Goal: Information Seeking & Learning: Learn about a topic

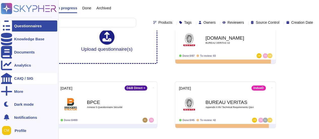
scroll to position [25, 0]
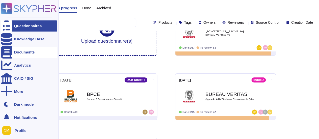
click at [29, 53] on div "Documents" at bounding box center [24, 52] width 21 height 4
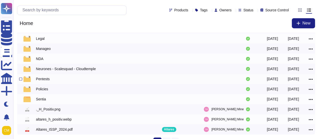
scroll to position [122, 0]
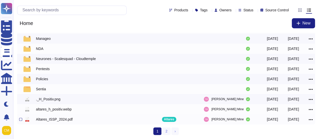
click at [53, 119] on div "Altares_ISSP_2024.pdf" at bounding box center [54, 119] width 37 height 5
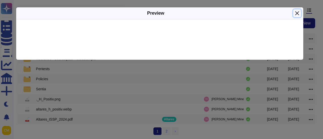
click at [297, 12] on button "Close" at bounding box center [297, 13] width 8 height 8
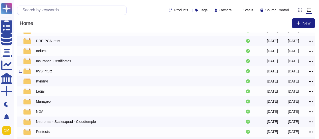
scroll to position [46, 0]
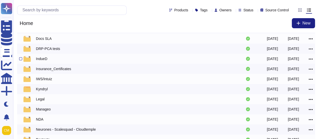
click at [40, 61] on div "IndueD" at bounding box center [41, 58] width 11 height 5
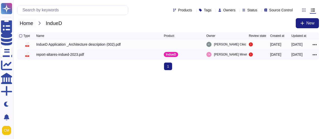
click at [27, 22] on span "Home" at bounding box center [26, 23] width 18 height 8
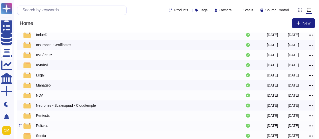
scroll to position [122, 0]
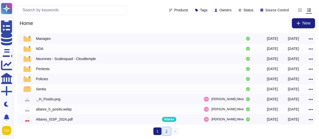
click at [167, 132] on link "2" at bounding box center [167, 131] width 8 height 8
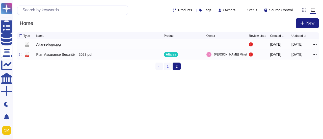
click at [65, 57] on div "Plan Assurance Sécurité – 2023.pdf" at bounding box center [64, 54] width 56 height 5
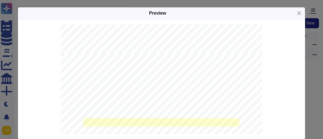
scroll to position [303, 0]
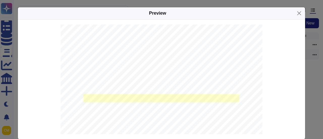
click at [108, 97] on link at bounding box center [161, 98] width 155 height 8
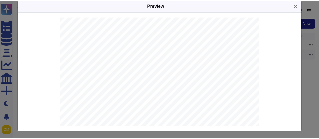
scroll to position [1478, 0]
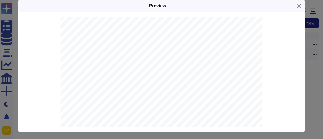
drag, startPoint x: 166, startPoint y: 111, endPoint x: 77, endPoint y: 27, distance: 121.9
click at [77, 27] on div "P lan assurance sécurité Security Insurance Plan Le matériel en attente d’utili…" at bounding box center [162, 109] width 202 height 285
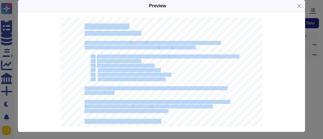
drag, startPoint x: 79, startPoint y: 25, endPoint x: 81, endPoint y: 26, distance: 2.6
click at [81, 26] on div "P lan assurance sécurité Security Insurance Plan Le matériel en attente d’utili…" at bounding box center [162, 109] width 202 height 285
click at [133, 64] on span "Complexité : lettre, chiffre et symbole" at bounding box center [125, 66] width 57 height 4
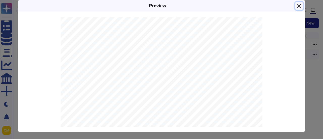
drag, startPoint x: 296, startPoint y: 5, endPoint x: 291, endPoint y: 6, distance: 5.6
click at [296, 5] on button "Close" at bounding box center [299, 6] width 8 height 8
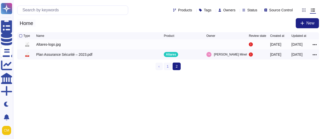
click at [28, 23] on span "Home" at bounding box center [26, 23] width 18 height 8
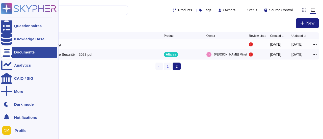
click at [8, 50] on icon at bounding box center [6, 52] width 11 height 13
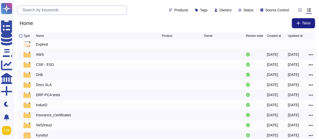
click at [41, 6] on input "text" at bounding box center [73, 10] width 107 height 9
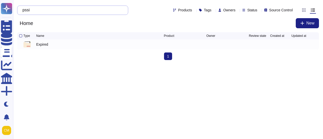
type input "pssi"
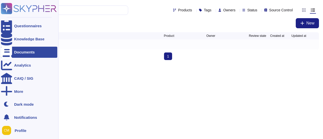
click at [3, 51] on div at bounding box center [6, 52] width 11 height 11
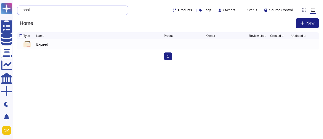
drag, startPoint x: 31, startPoint y: 10, endPoint x: 25, endPoint y: 9, distance: 5.6
click at [26, 9] on input "pssi" at bounding box center [71, 10] width 103 height 9
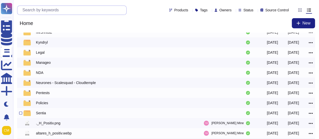
scroll to position [101, 0]
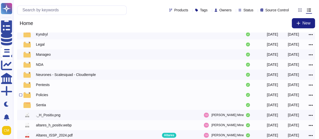
click at [44, 97] on div "Policies" at bounding box center [42, 94] width 12 height 5
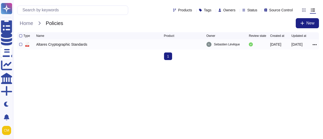
click at [62, 45] on div "Altares Cryptographic Standards" at bounding box center [61, 44] width 51 height 5
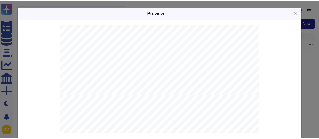
scroll to position [959, 0]
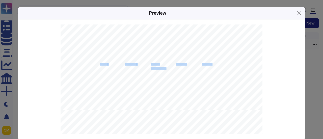
drag, startPoint x: 214, startPoint y: 88, endPoint x: 149, endPoint y: 52, distance: 74.1
click at [145, 43] on span "DH (Diffie-[PERSON_NAME]) with a key size of at least 2048 bits: The use of sta…" at bounding box center [166, 43] width 157 height 3
click at [295, 14] on button "Close" at bounding box center [299, 13] width 8 height 8
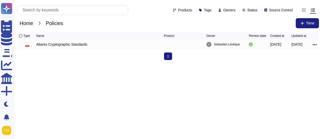
click at [29, 21] on span "Home" at bounding box center [26, 23] width 18 height 8
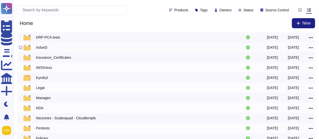
scroll to position [122, 0]
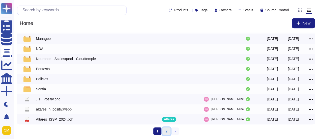
click at [165, 130] on link "2" at bounding box center [167, 131] width 8 height 8
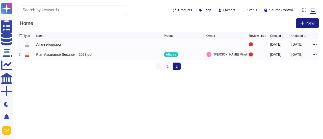
click at [51, 57] on div "Plan Assurance Sécurité – 2023.pdf" at bounding box center [64, 54] width 56 height 5
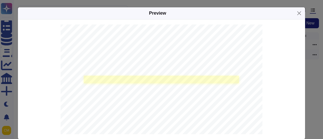
scroll to position [328, 0]
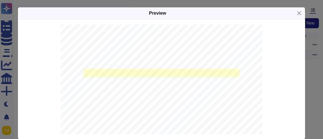
click at [110, 71] on link at bounding box center [161, 73] width 155 height 8
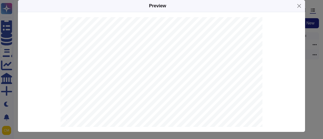
scroll to position [1427, 0]
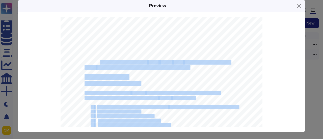
drag, startPoint x: 97, startPoint y: 62, endPoint x: 191, endPoint y: 67, distance: 94.5
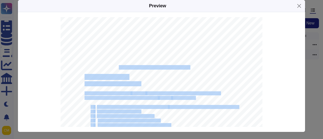
drag, startPoint x: 191, startPoint y: 68, endPoint x: 113, endPoint y: 65, distance: 77.6
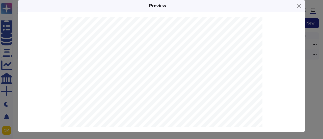
click at [89, 64] on span "Le matériel en attente d’utilisation est" at bounding box center [116, 62] width 62 height 4
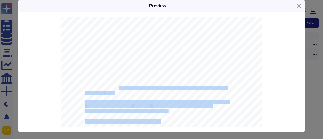
drag, startPoint x: 167, startPoint y: 113, endPoint x: 109, endPoint y: 82, distance: 66.0
click at [115, 87] on div "P lan assurance sécurité Security Insurance Plan Le matériel en attente d’utili…" at bounding box center [162, 109] width 202 height 285
click at [81, 55] on div "P lan assurance sécurité Security Insurance Plan Le matériel en attente d’utili…" at bounding box center [162, 109] width 202 height 285
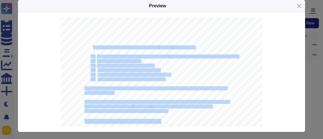
drag, startPoint x: 79, startPoint y: 41, endPoint x: 89, endPoint y: 46, distance: 11.7
click at [89, 46] on div "P lan assurance sécurité Security Insurance Plan Le matériel en attente d’utili…" at bounding box center [162, 109] width 202 height 285
click at [61, 59] on div "P lan assurance sécurité Security Insurance Plan Le matériel en attente d’utili…" at bounding box center [162, 109] width 202 height 285
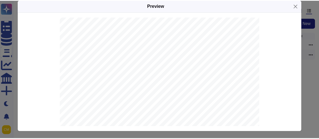
scroll to position [4462, 0]
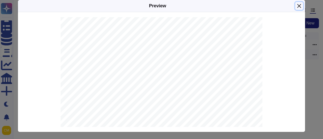
click at [297, 7] on button "Close" at bounding box center [299, 6] width 8 height 8
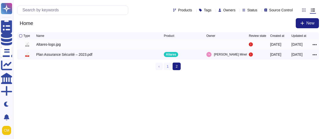
click at [90, 74] on html "Questionnaires Knowledge Base Documents Analytics CAIQ / SIG More Dark mode Not…" at bounding box center [161, 37] width 323 height 74
click at [26, 21] on span "Home" at bounding box center [26, 23] width 18 height 8
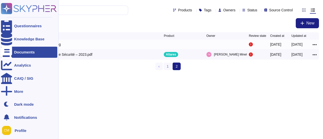
click at [10, 51] on div at bounding box center [6, 52] width 11 height 11
